Goal: Communication & Community: Share content

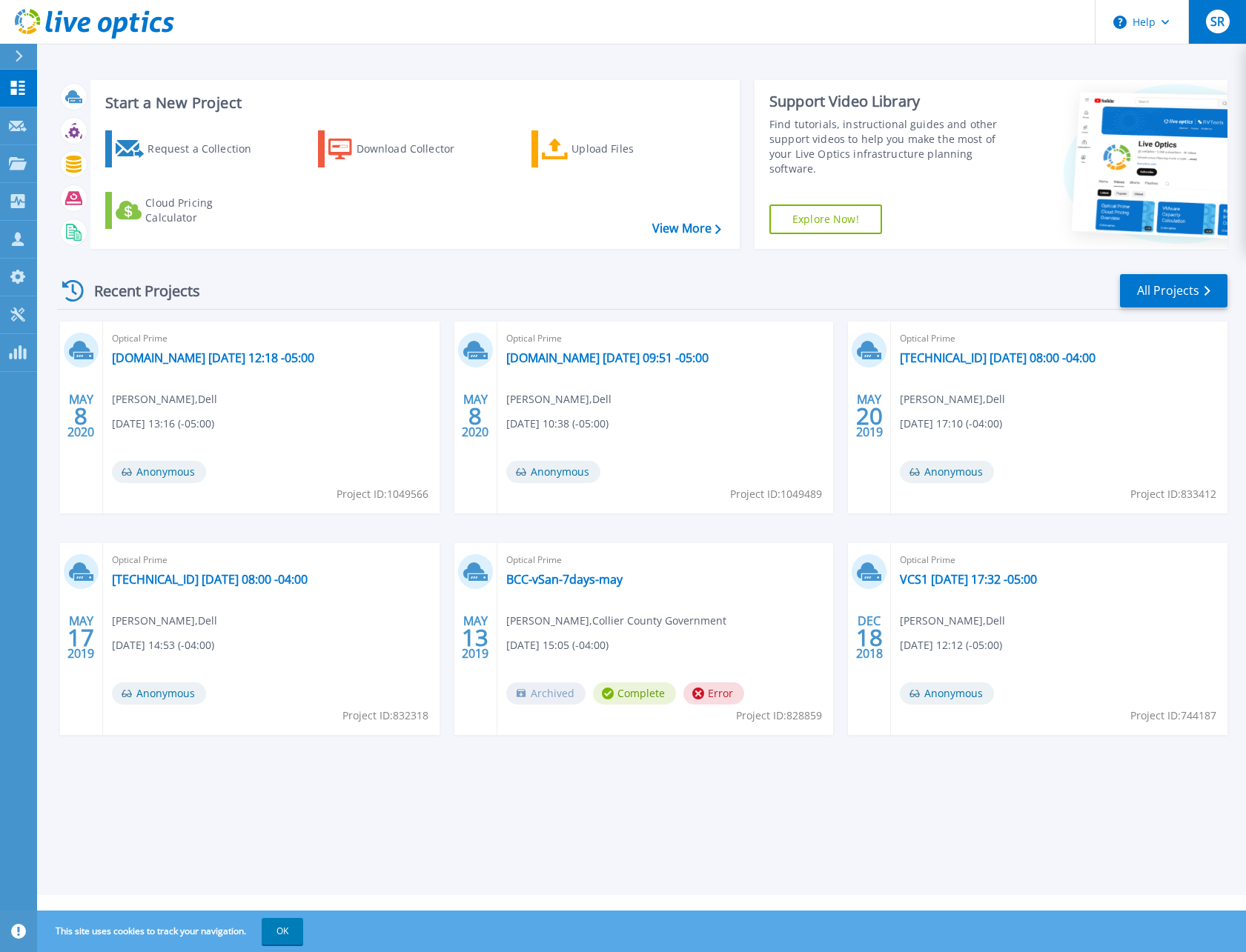
click at [1213, 22] on span "SR" at bounding box center [1217, 22] width 14 height 12
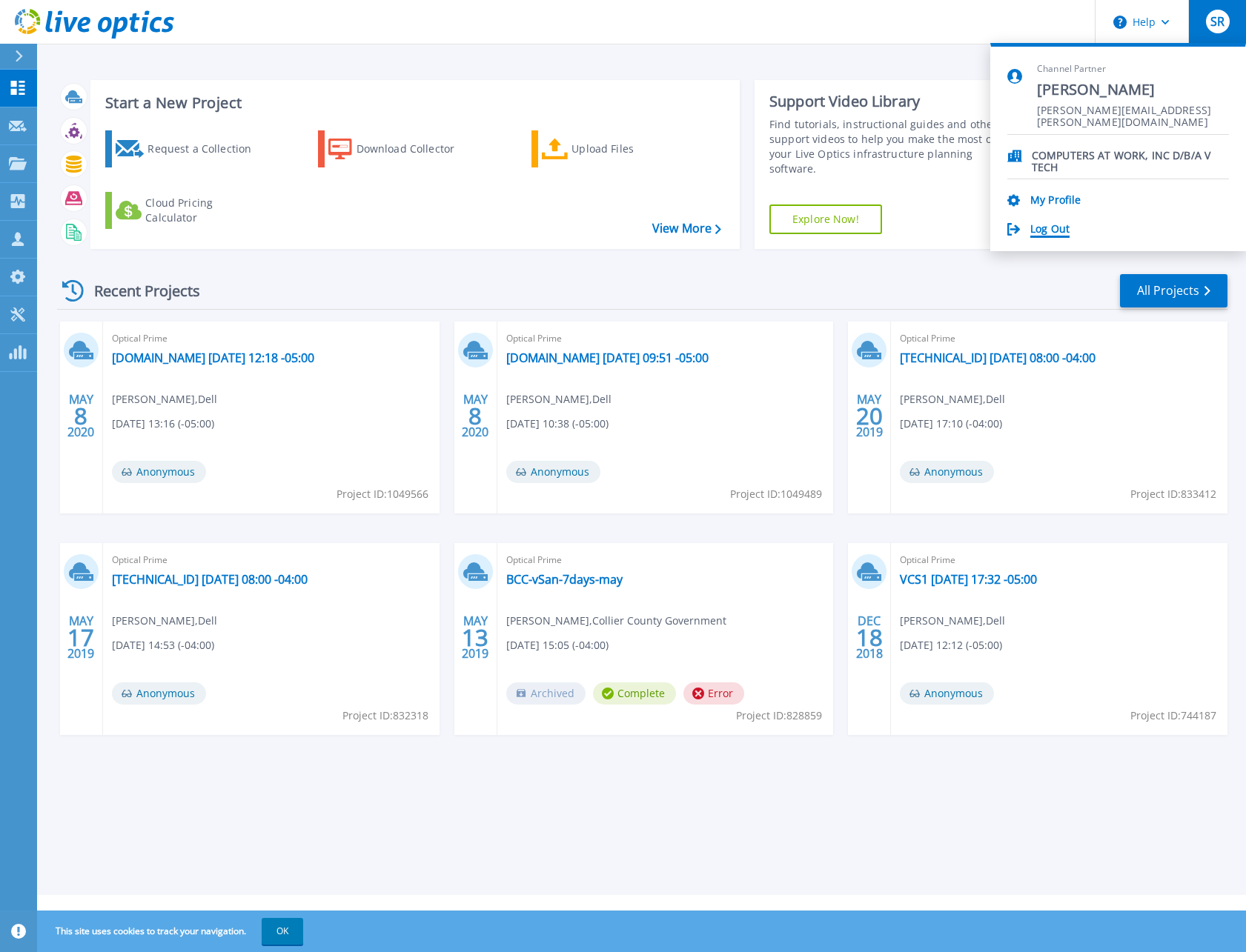
click at [1055, 228] on link "Log Out" at bounding box center [1049, 230] width 39 height 14
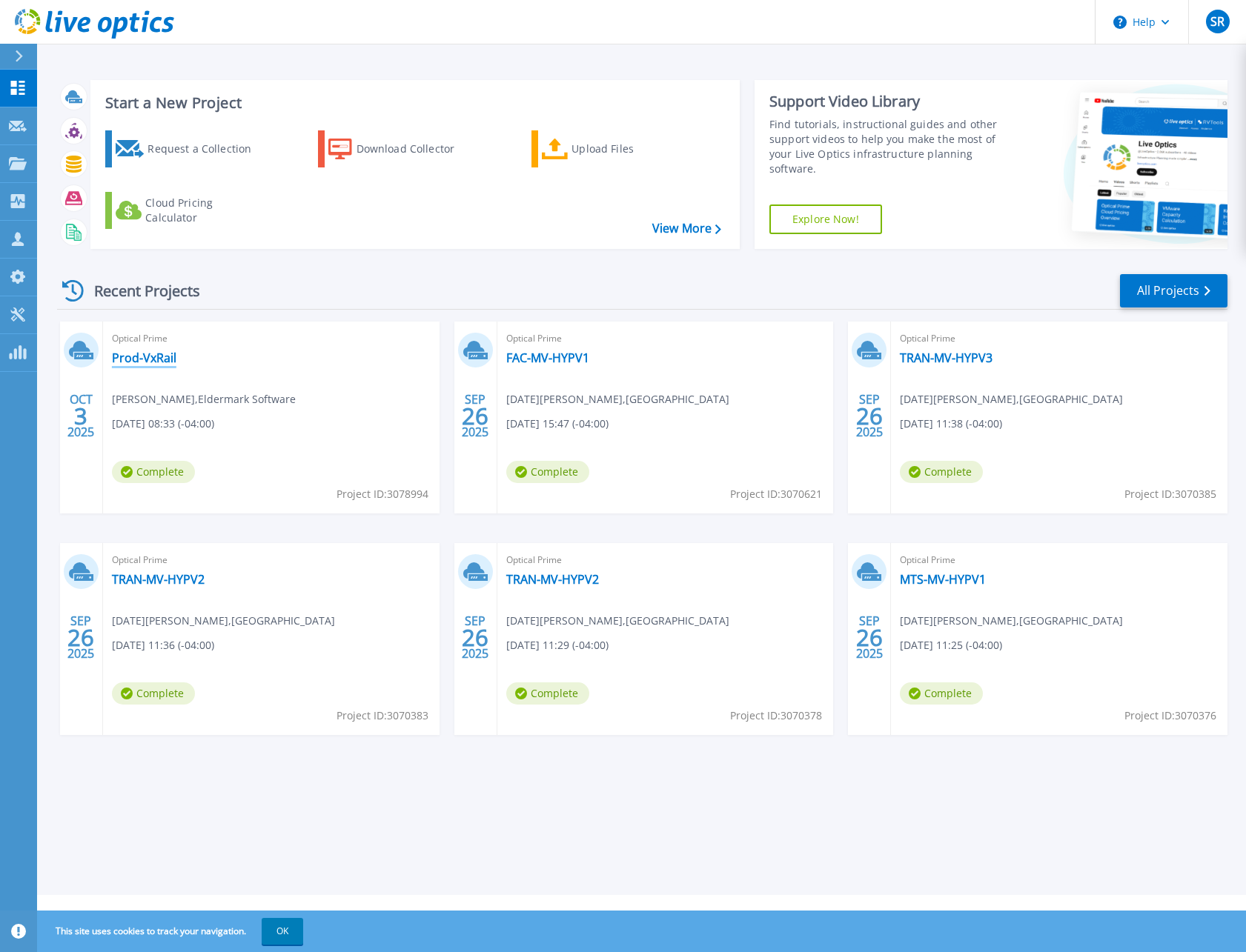
click at [164, 359] on link "Prod-VxRail" at bounding box center [144, 358] width 65 height 15
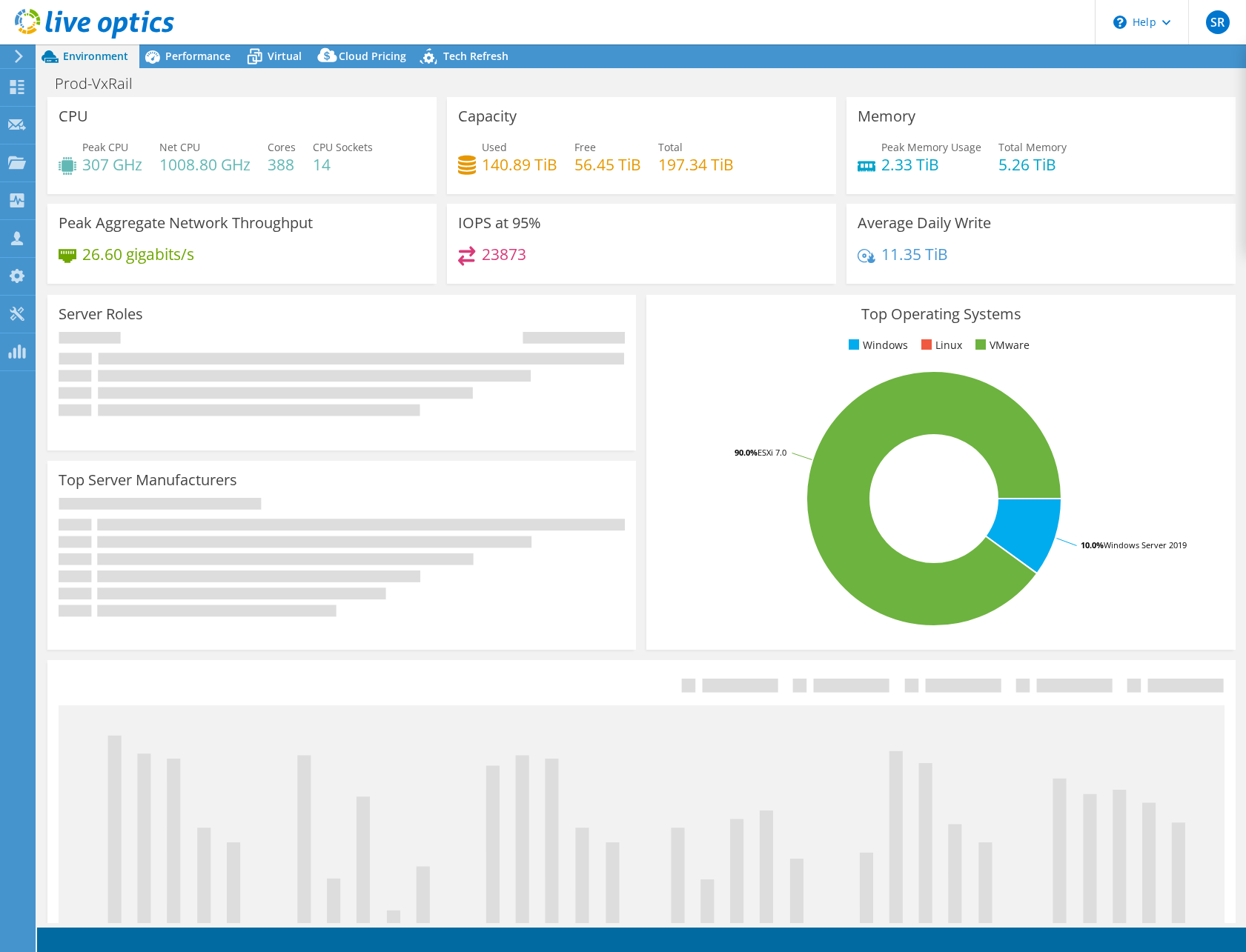
select select "USD"
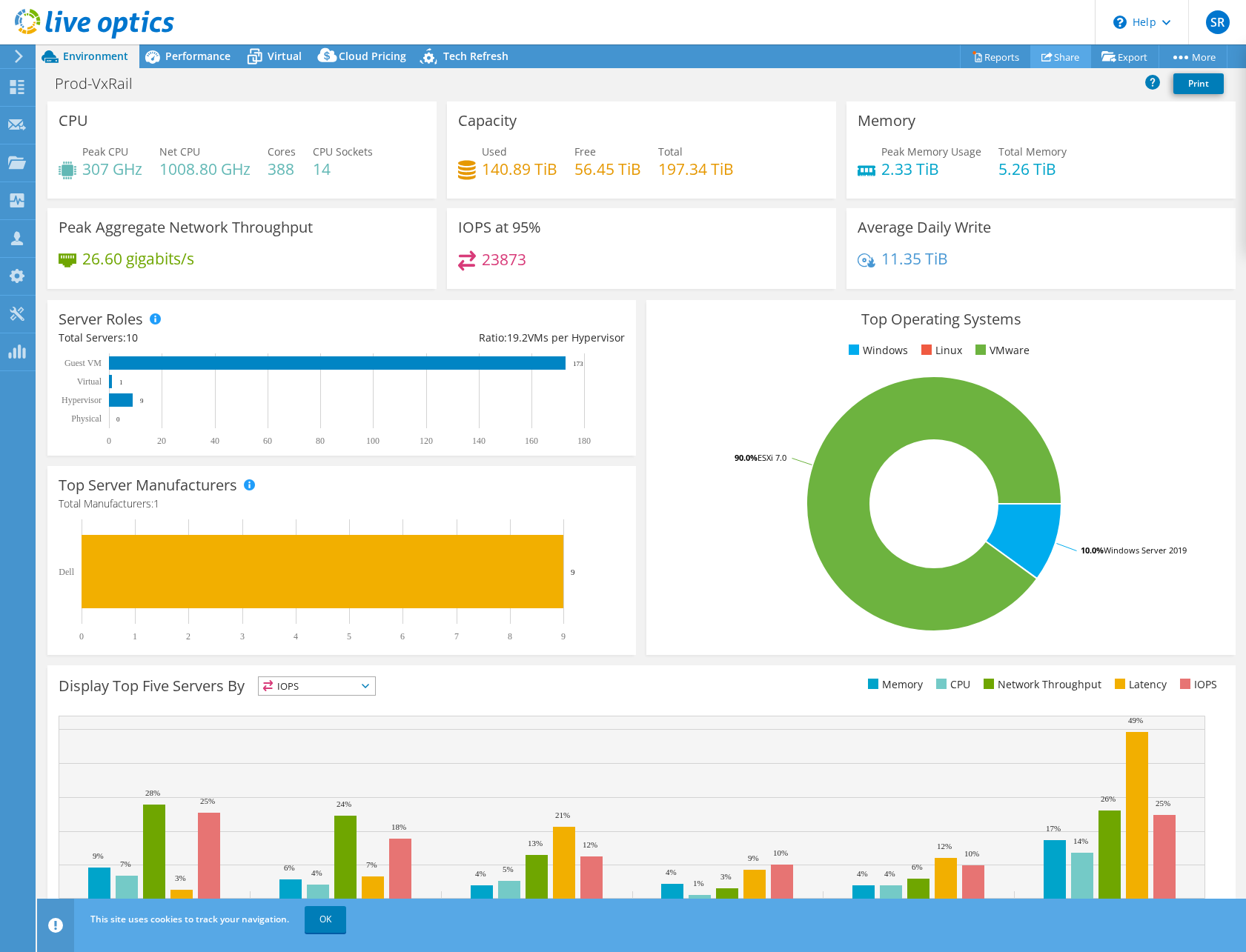
click at [1055, 59] on link "Share" at bounding box center [1061, 56] width 61 height 23
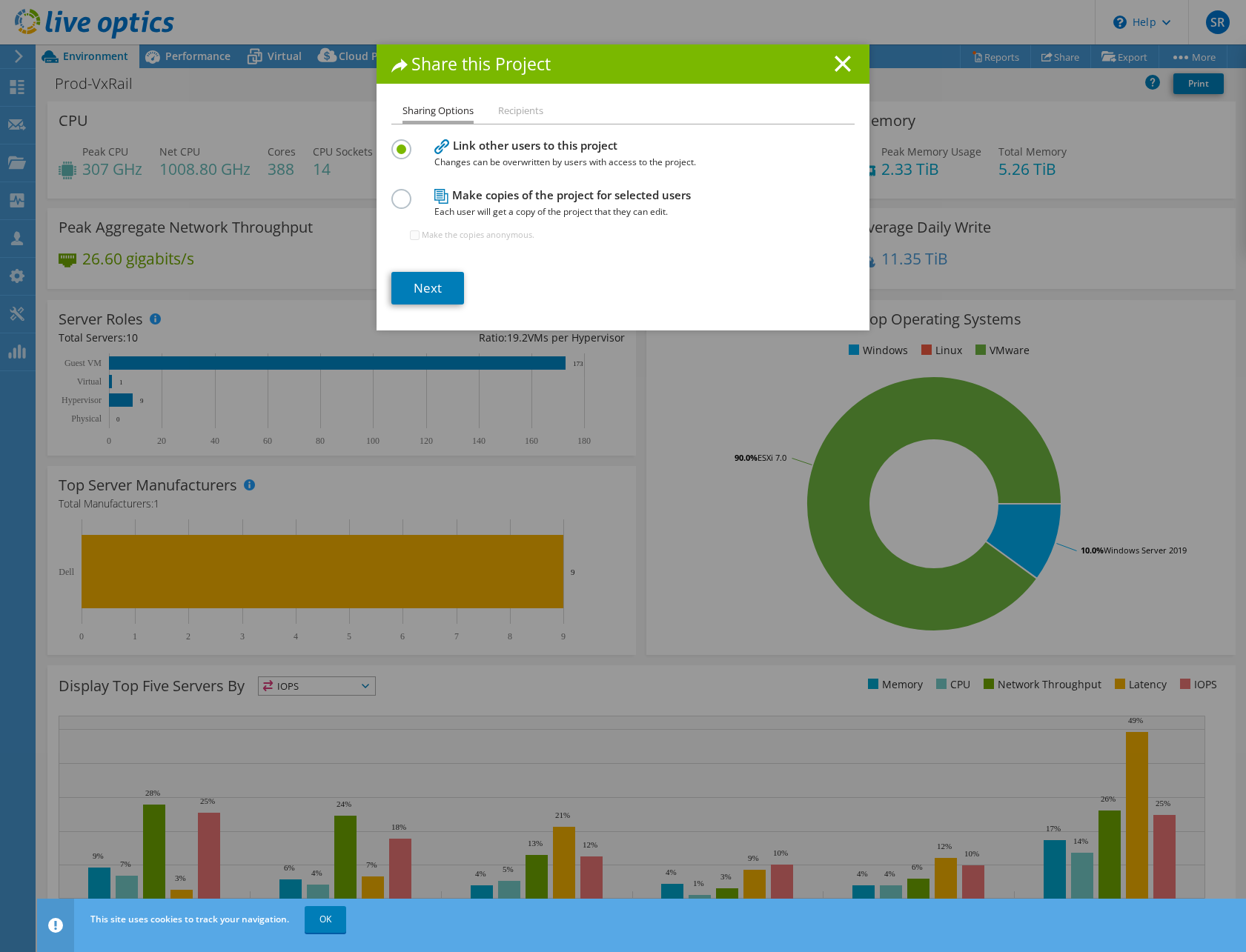
click at [396, 193] on label at bounding box center [404, 191] width 26 height 4
click at [0, 0] on input "radio" at bounding box center [0, 0] width 0 height 0
click at [421, 289] on link "Next" at bounding box center [428, 288] width 73 height 33
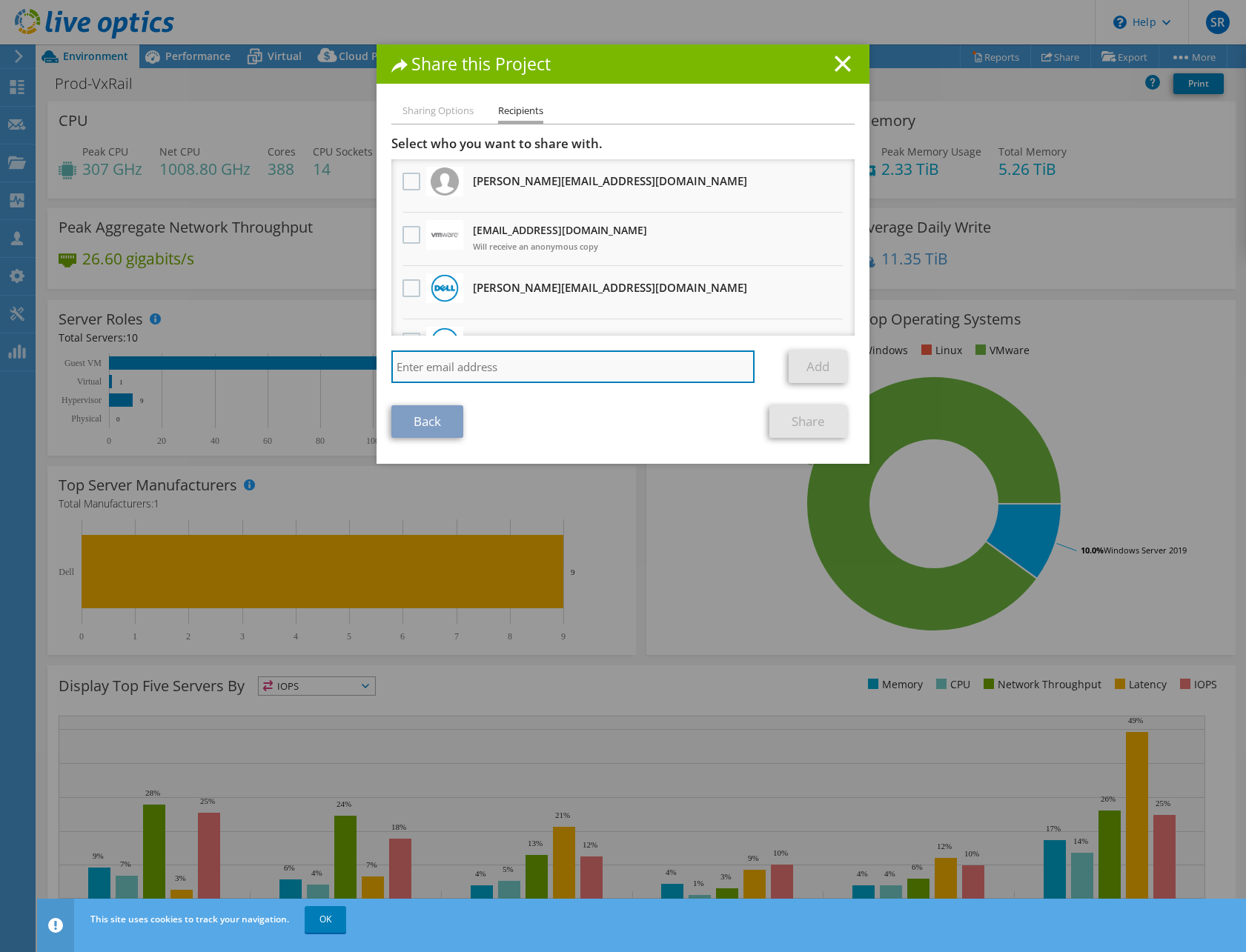
click at [465, 363] on input "search" at bounding box center [573, 367] width 363 height 33
paste input "[EMAIL_ADDRESS][PERSON_NAME][DOMAIN_NAME]"
type input "[EMAIL_ADDRESS][PERSON_NAME][DOMAIN_NAME]"
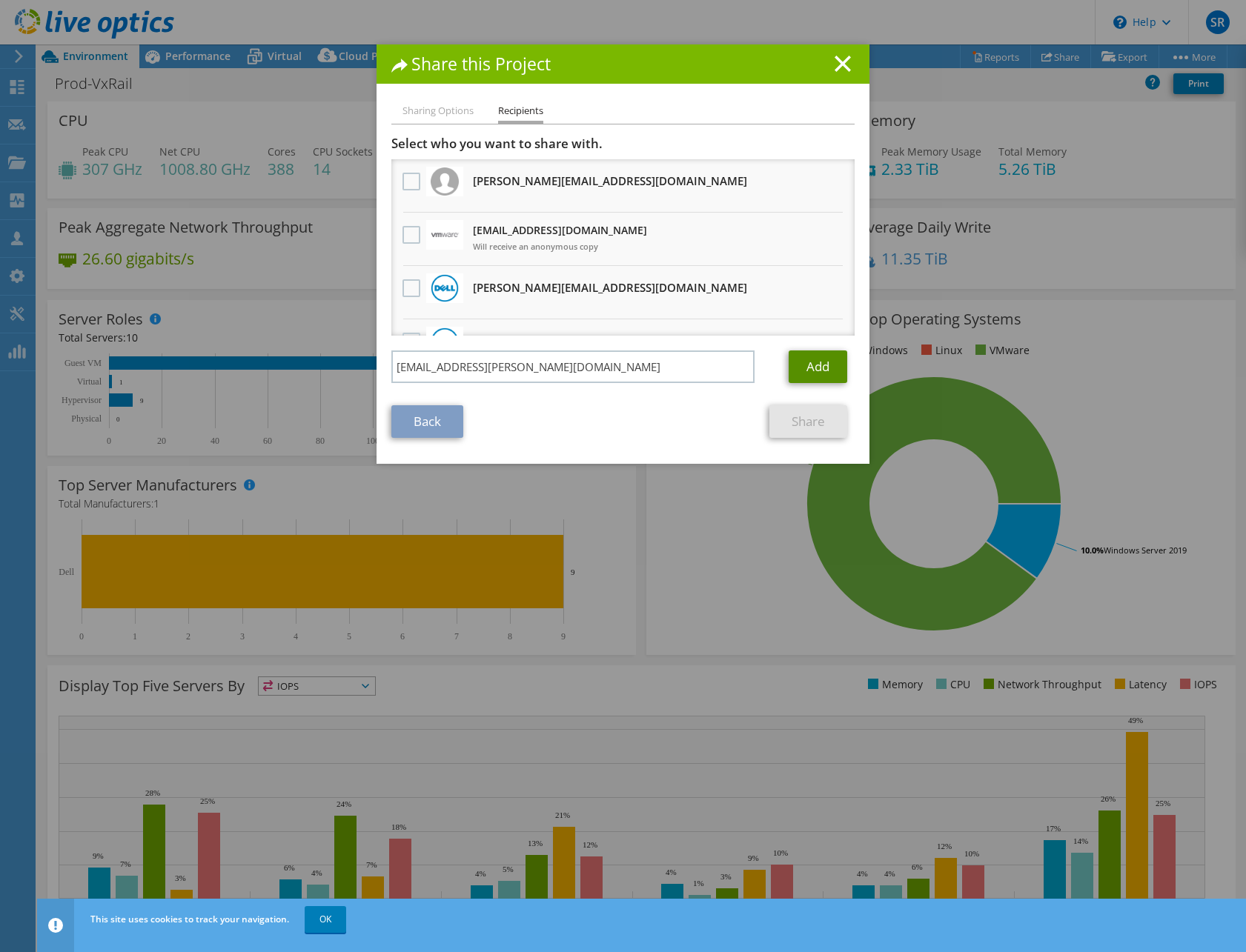
click at [808, 366] on link "Add" at bounding box center [818, 367] width 59 height 33
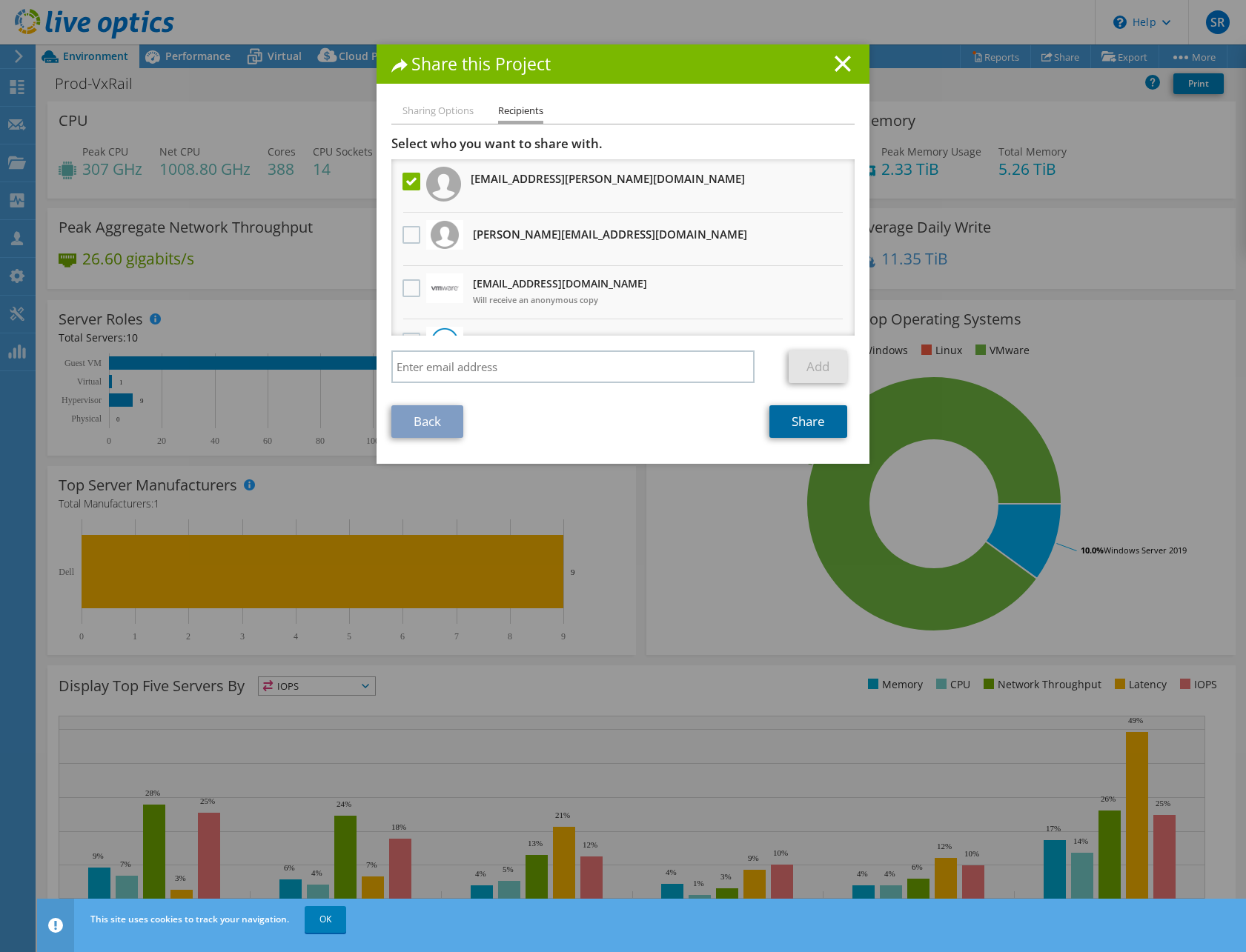
click at [794, 426] on link "Share" at bounding box center [808, 422] width 78 height 33
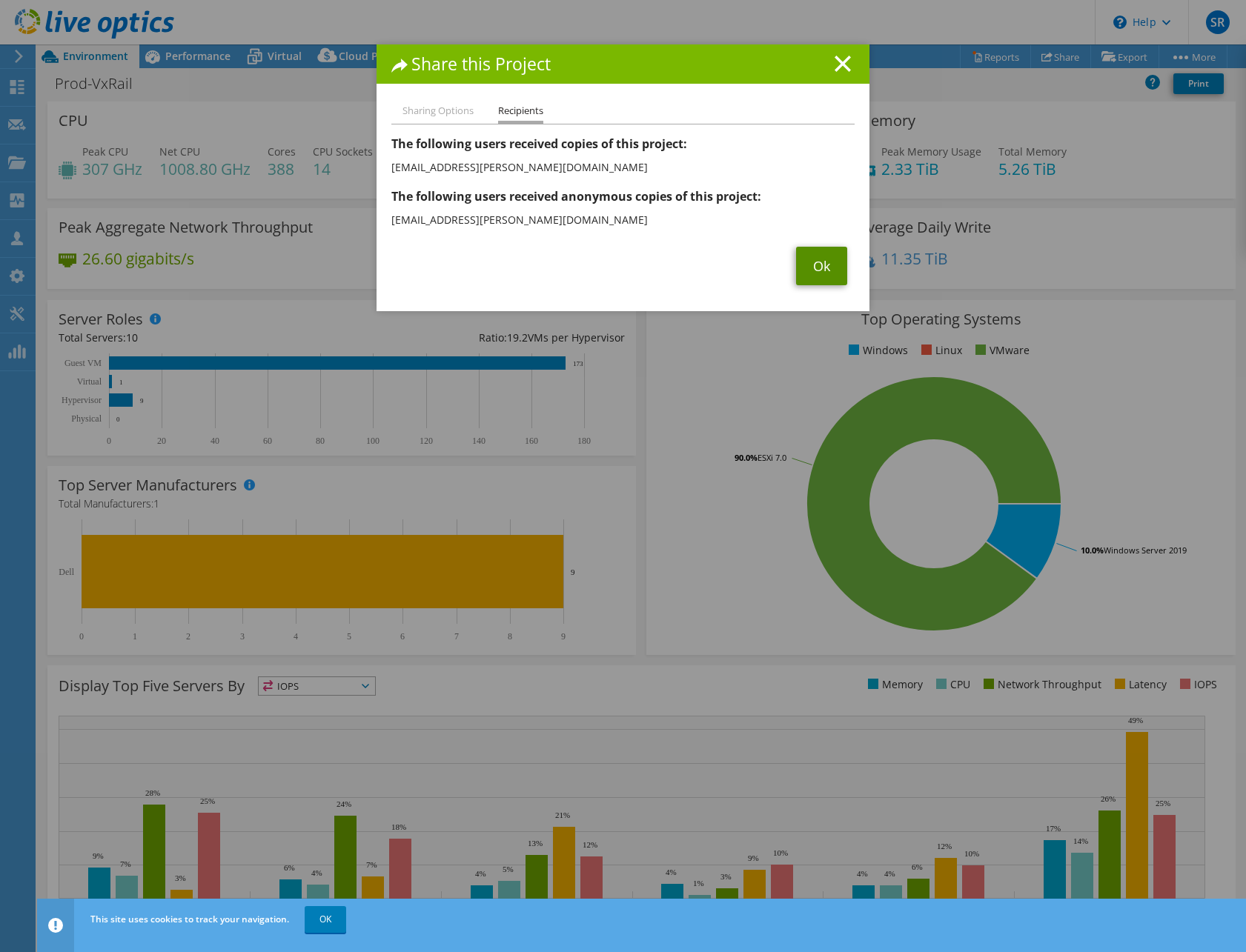
click at [825, 266] on link "Ok" at bounding box center [822, 266] width 51 height 39
